Goal: Transaction & Acquisition: Purchase product/service

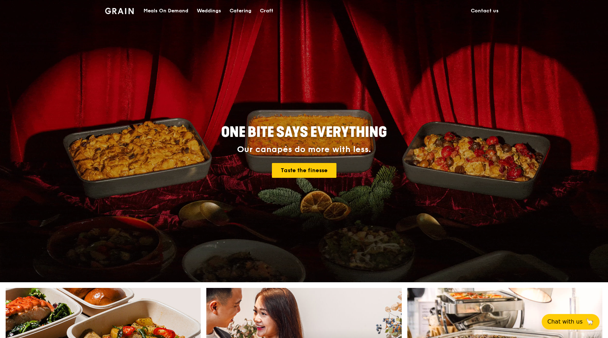
click at [156, 11] on div "Meals On Demand" at bounding box center [165, 10] width 45 height 21
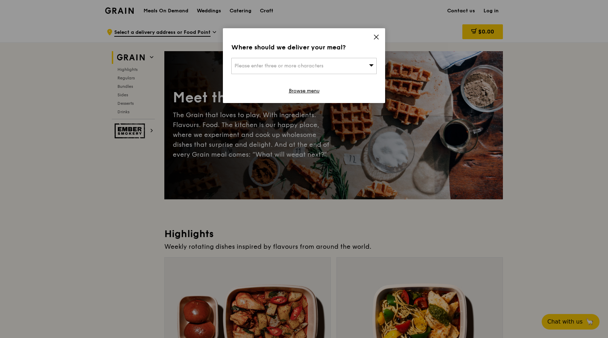
click at [370, 66] on icon at bounding box center [371, 65] width 5 height 2
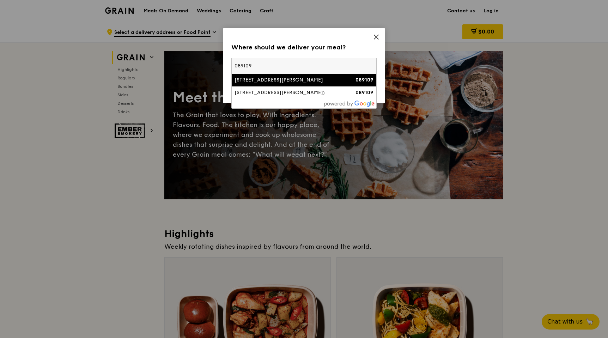
type input "089109"
click at [275, 78] on div "[STREET_ADDRESS][PERSON_NAME]" at bounding box center [286, 79] width 104 height 7
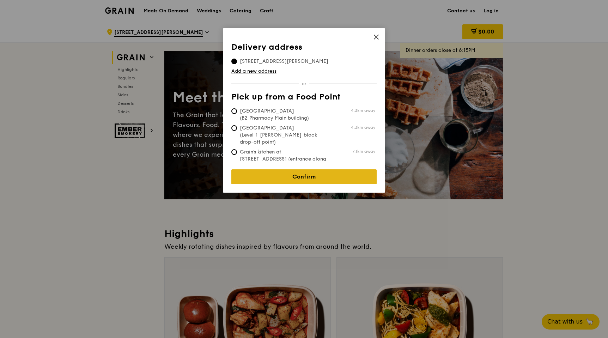
click at [301, 170] on link "Confirm" at bounding box center [303, 176] width 145 height 15
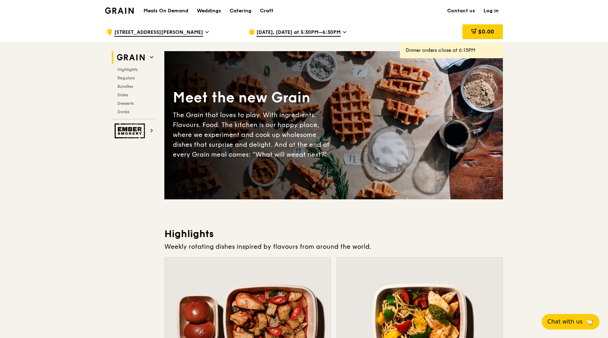
click at [266, 32] on span "[DATE], [DATE] at 5:30PM–6:30PM" at bounding box center [298, 33] width 84 height 8
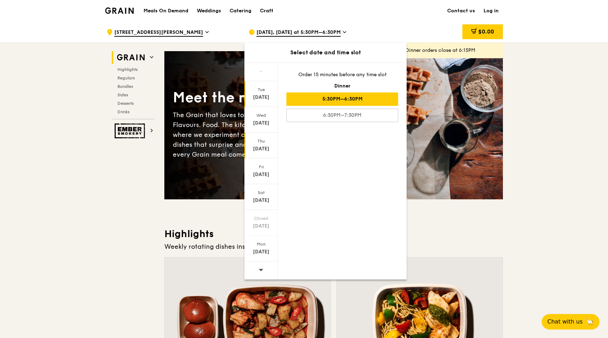
click at [258, 146] on div "[DATE]" at bounding box center [260, 148] width 31 height 7
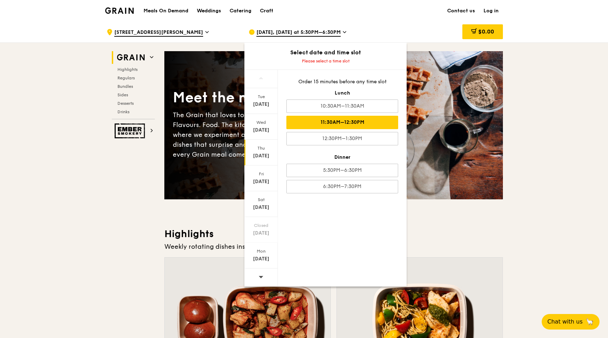
click at [348, 125] on div "11:30AM–12:30PM" at bounding box center [342, 122] width 112 height 13
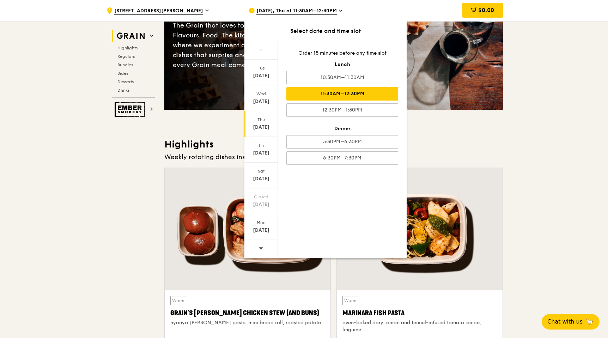
scroll to position [90, 0]
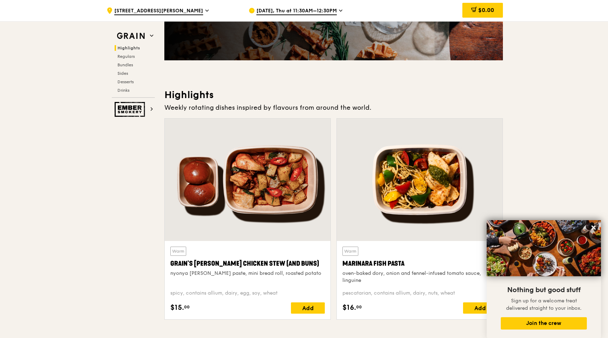
scroll to position [0, 0]
